Goal: Navigation & Orientation: Understand site structure

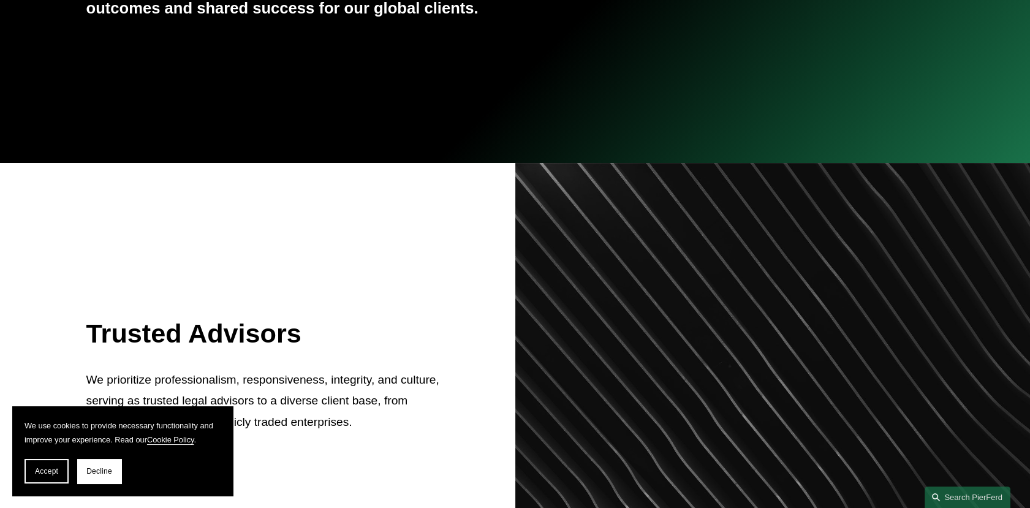
scroll to position [136, 0]
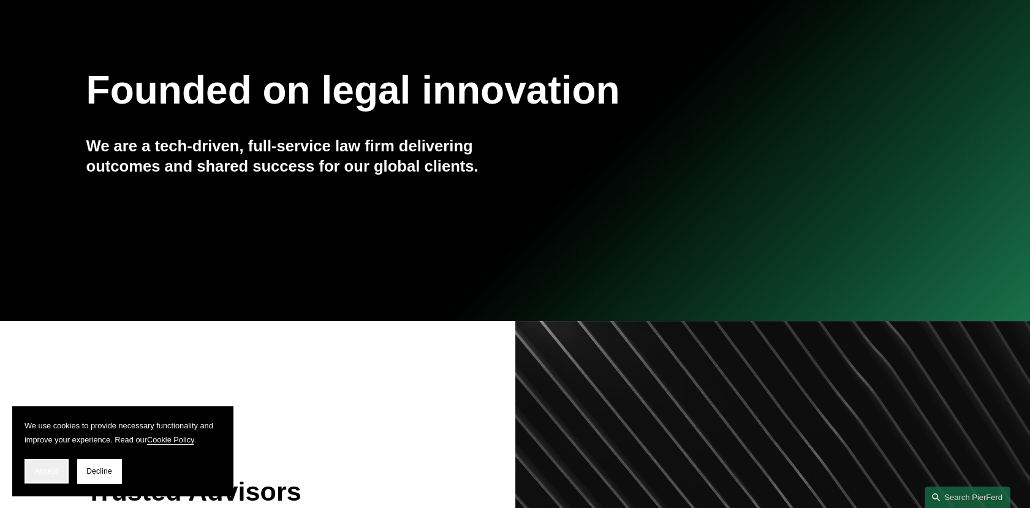
click at [50, 453] on span "Accept" at bounding box center [46, 471] width 23 height 9
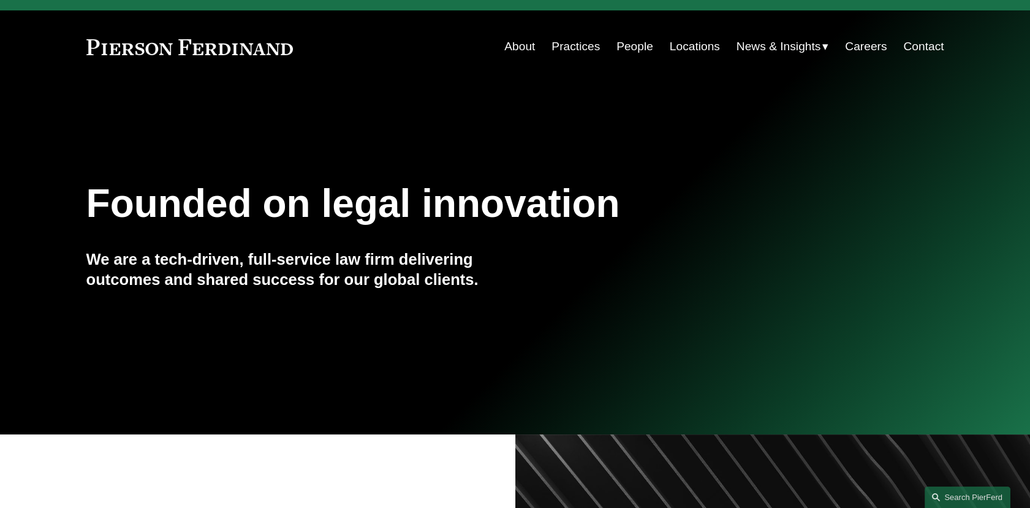
scroll to position [0, 0]
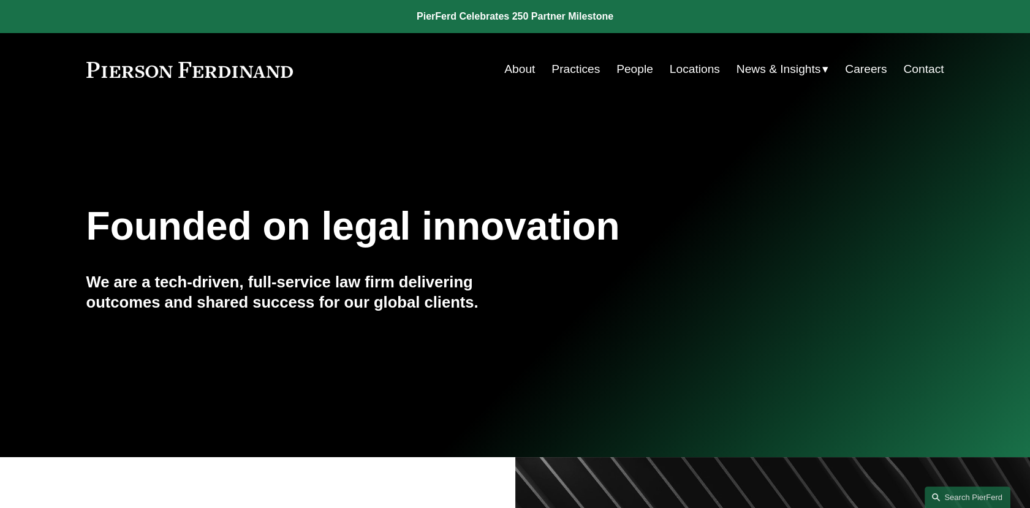
click at [520, 64] on link "About" at bounding box center [519, 69] width 31 height 23
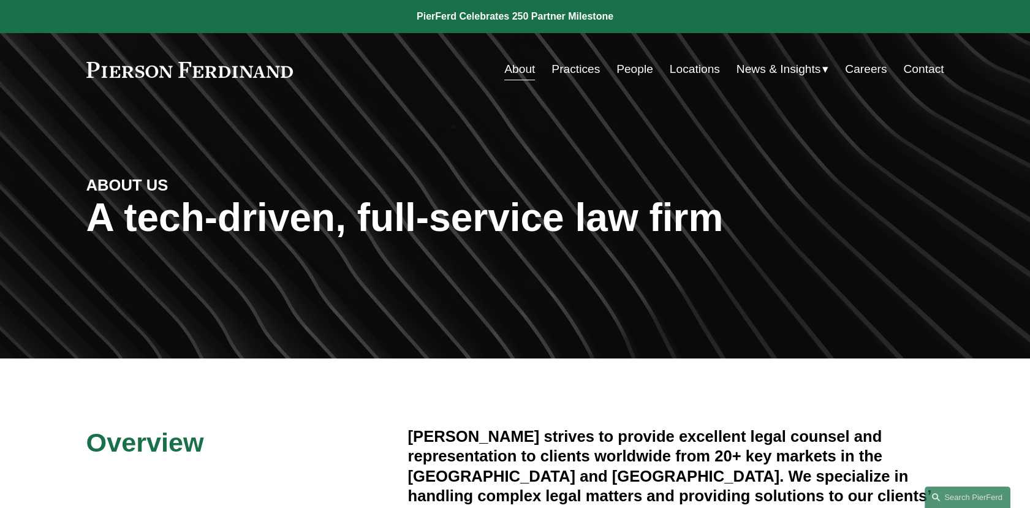
click at [706, 69] on link "Locations" at bounding box center [695, 69] width 50 height 23
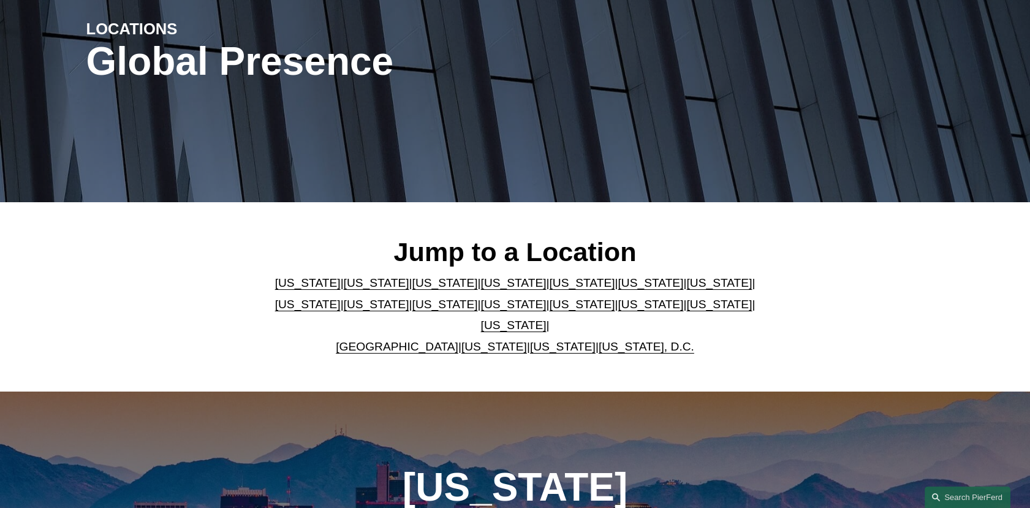
scroll to position [68, 0]
